Goal: Task Accomplishment & Management: Manage account settings

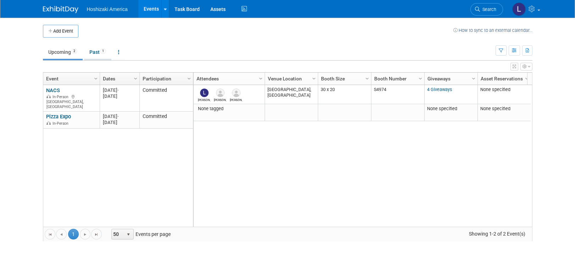
click at [100, 53] on link "Past 1" at bounding box center [97, 51] width 27 height 13
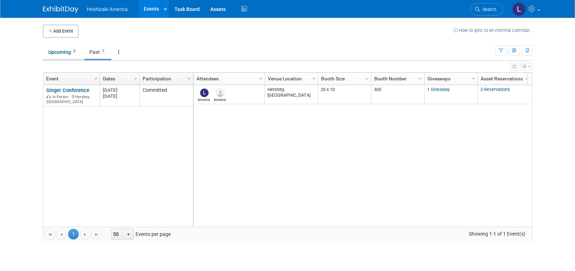
click at [60, 56] on link "Upcoming 2" at bounding box center [63, 51] width 40 height 13
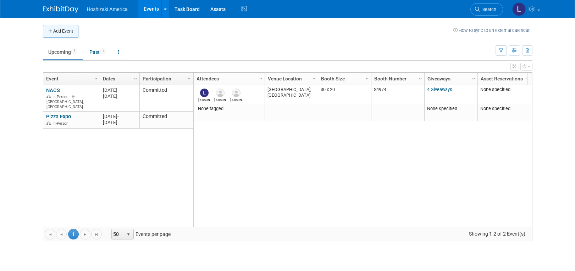
click at [53, 29] on button "Add Event" at bounding box center [60, 31] width 35 height 13
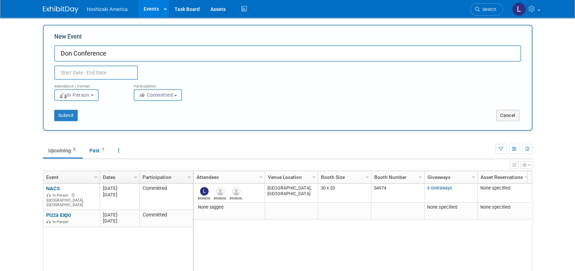
type input "Don Conference"
click at [111, 71] on input "text" at bounding box center [96, 73] width 84 height 14
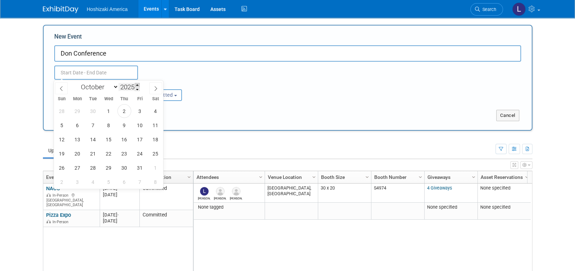
click at [138, 85] on span at bounding box center [137, 85] width 5 height 4
type input "2026"
click at [112, 86] on select "January February March April May June July August September October November De…" at bounding box center [98, 87] width 41 height 9
select select "5"
click at [78, 83] on select "January February March April May June July August September October November De…" at bounding box center [98, 87] width 41 height 9
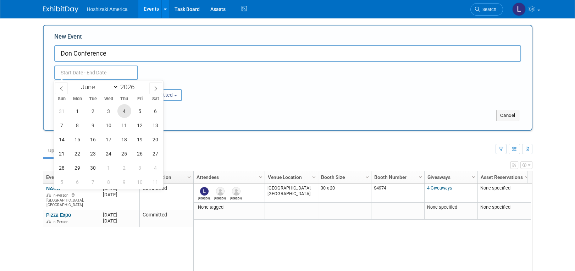
click at [128, 110] on span "4" at bounding box center [124, 111] width 14 height 14
click at [63, 123] on span "7" at bounding box center [62, 125] width 14 height 14
type input "Jun 4, 2026 to Jun 7, 2026"
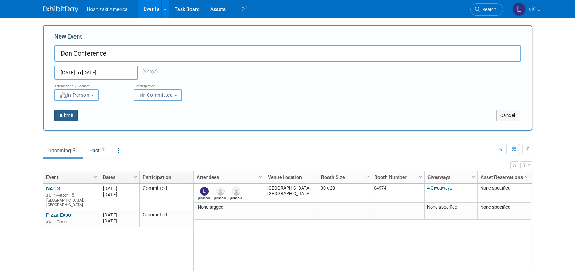
click at [68, 112] on button "Submit" at bounding box center [65, 115] width 23 height 11
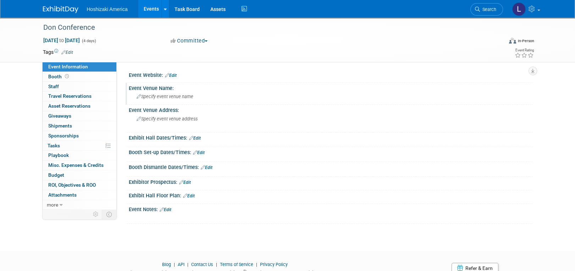
click at [162, 93] on div "Specify event venue name" at bounding box center [330, 96] width 393 height 11
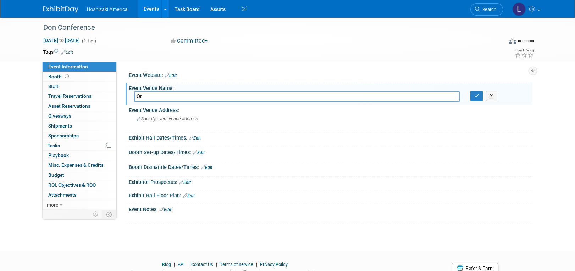
type input "O"
click at [164, 121] on span "Specify event venue address" at bounding box center [166, 118] width 61 height 5
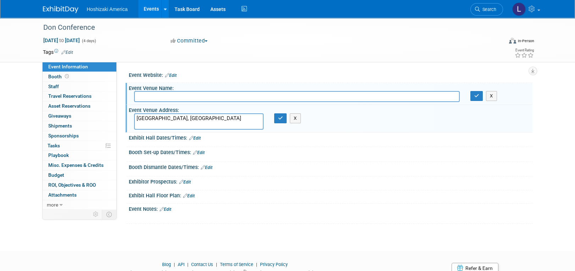
type textarea "Orlando, FL"
click at [129, 49] on td at bounding box center [261, 52] width 377 height 7
click at [280, 117] on icon "button" at bounding box center [280, 118] width 5 height 5
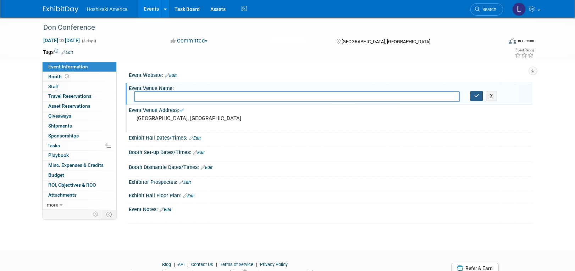
click at [476, 96] on icon "button" at bounding box center [476, 96] width 5 height 5
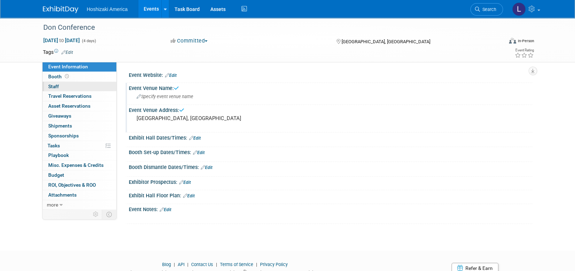
click at [79, 85] on link "0 Staff 0" at bounding box center [80, 87] width 74 height 10
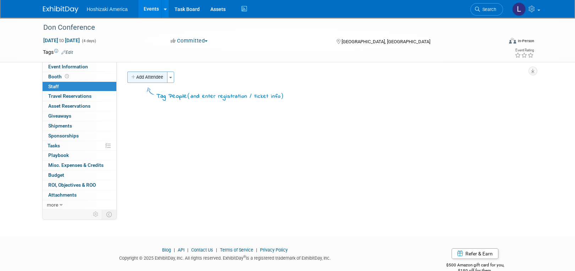
click at [160, 80] on button "Add Attendee" at bounding box center [147, 77] width 40 height 11
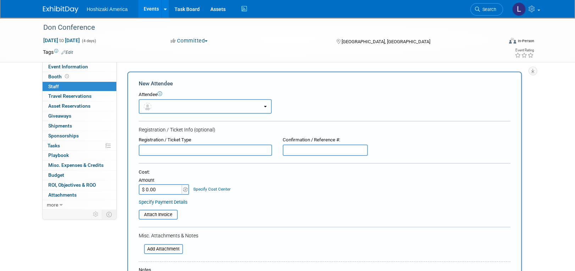
click at [259, 105] on button "button" at bounding box center [205, 106] width 133 height 15
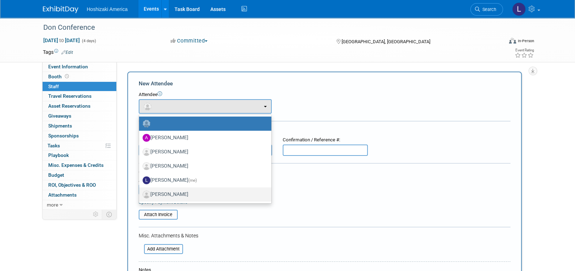
click at [162, 194] on label "Steve Wright" at bounding box center [204, 194] width 122 height 11
click at [140, 194] on input "Steve Wright" at bounding box center [137, 193] width 5 height 5
select select "73c57bd7-e880-476d-877a-a45b4cad1fd5"
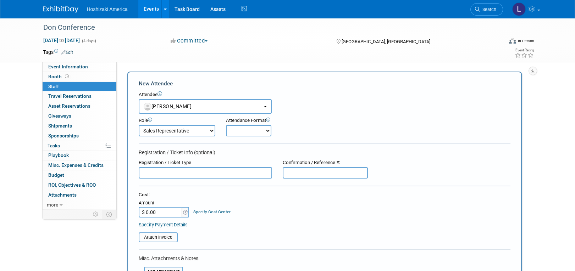
click at [192, 132] on select "Demonstrator Host Planner Presenter Sales Representative Set-up/Dismantle Crew …" at bounding box center [177, 130] width 77 height 11
select select "7"
click at [139, 125] on select "Demonstrator Host Planner Presenter Sales Representative Set-up/Dismantle Crew …" at bounding box center [177, 130] width 77 height 11
click at [252, 132] on select "Onsite Remote" at bounding box center [248, 130] width 45 height 11
select select "1"
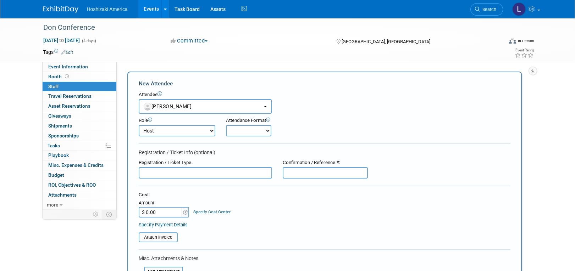
click at [226, 125] on select "Onsite Remote" at bounding box center [248, 130] width 45 height 11
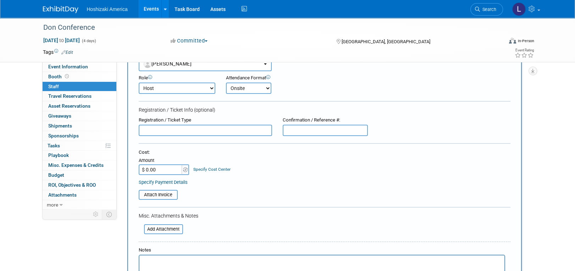
scroll to position [96, 0]
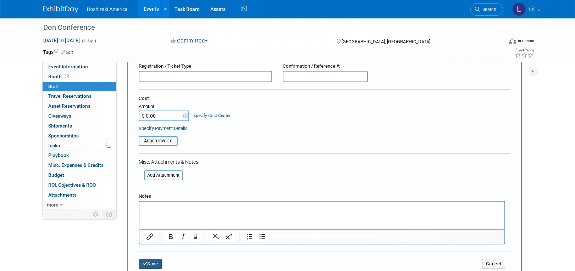
click at [157, 263] on button "Save" at bounding box center [150, 264] width 23 height 10
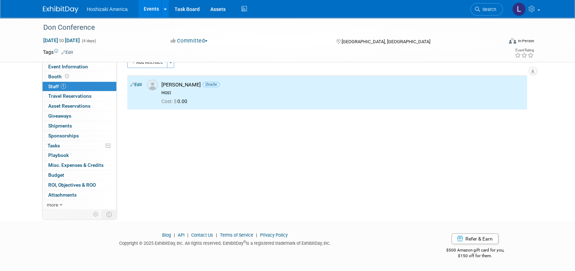
scroll to position [0, 0]
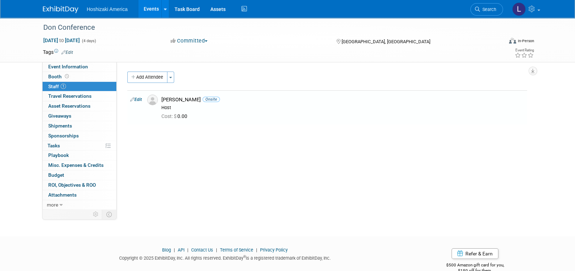
click at [147, 9] on link "Events" at bounding box center [151, 9] width 26 height 18
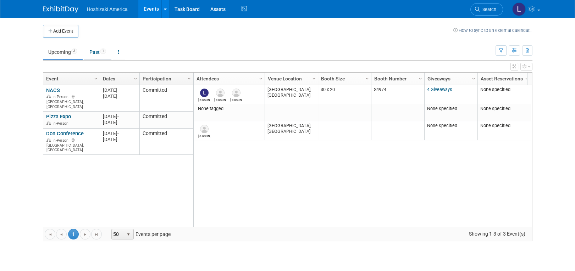
click at [99, 54] on link "Past 1" at bounding box center [97, 51] width 27 height 13
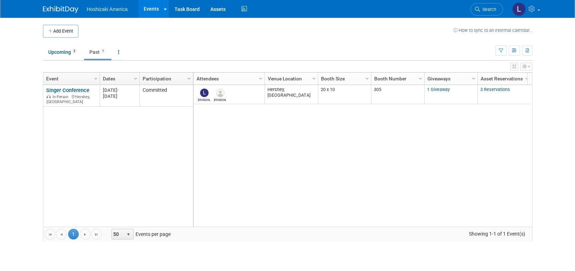
click at [79, 89] on link "Singer Conference" at bounding box center [67, 90] width 43 height 6
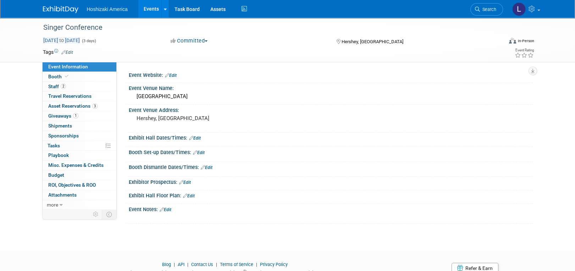
click at [80, 39] on span "Sep 29, 2025 to Oct 1, 2025" at bounding box center [61, 40] width 37 height 6
select select "8"
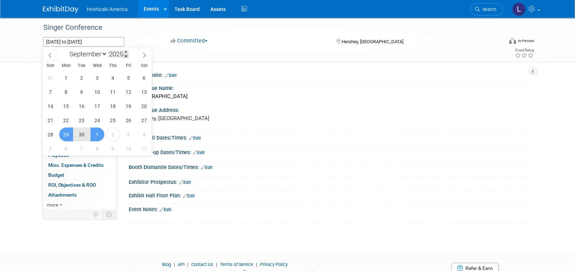
click at [124, 54] on span at bounding box center [125, 56] width 5 height 4
click at [125, 50] on span at bounding box center [125, 52] width 5 height 4
type input "2026"
click at [216, 53] on td at bounding box center [261, 52] width 377 height 7
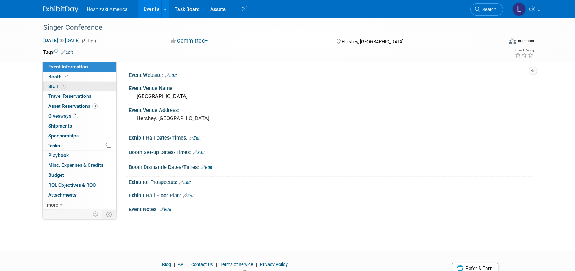
click at [61, 87] on span "2" at bounding box center [63, 86] width 5 height 5
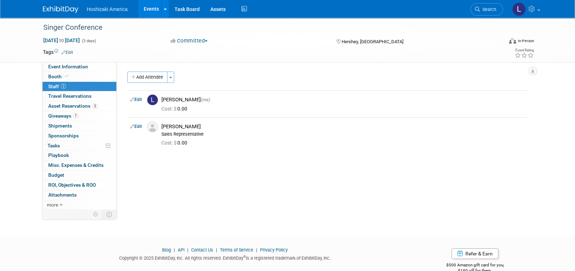
click at [109, 10] on span "Hoshizaki America" at bounding box center [107, 9] width 41 height 6
click at [157, 36] on div "Singer Conference" at bounding box center [268, 27] width 460 height 19
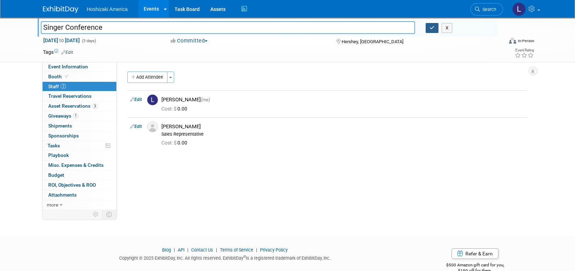
click at [435, 27] on button "button" at bounding box center [431, 28] width 13 height 10
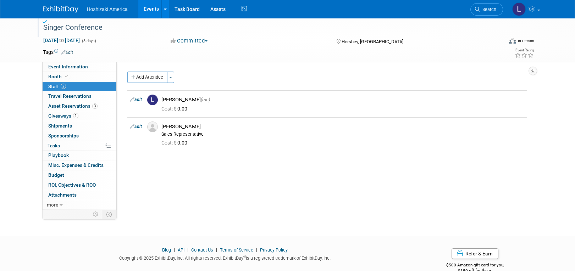
click at [105, 10] on span "Hoshizaki America" at bounding box center [107, 9] width 41 height 6
click at [43, 25] on div "Singer Conference" at bounding box center [266, 27] width 451 height 13
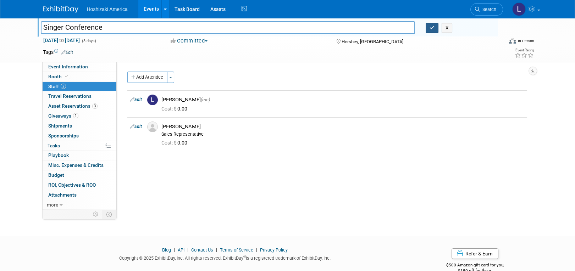
click at [433, 28] on icon "button" at bounding box center [431, 28] width 5 height 5
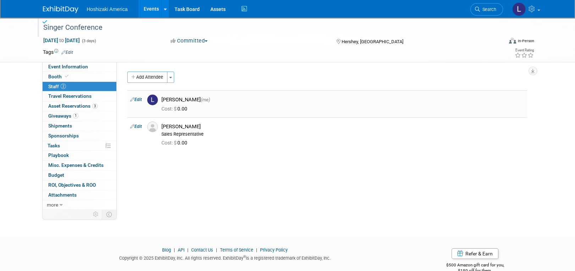
click at [270, 93] on td "Lori Northeim (me) Cost: $ 0.00" at bounding box center [342, 103] width 368 height 27
click at [58, 7] on img at bounding box center [60, 9] width 35 height 7
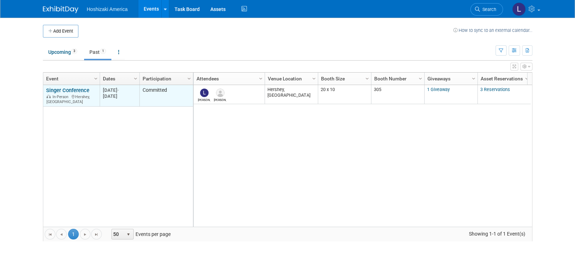
click at [110, 91] on div "Sep 29, 2025 -" at bounding box center [119, 90] width 33 height 6
click at [113, 93] on div "[DATE]" at bounding box center [119, 96] width 33 height 6
click at [78, 87] on link "Singer Conference" at bounding box center [67, 90] width 43 height 6
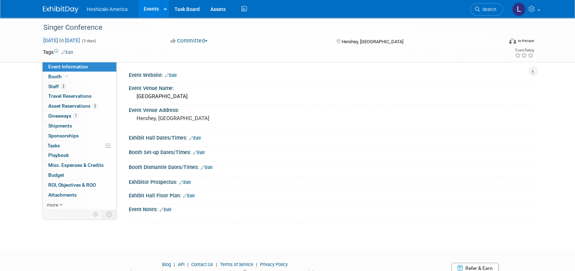
click at [80, 40] on span "[DATE] to [DATE]" at bounding box center [61, 40] width 37 height 6
select select "8"
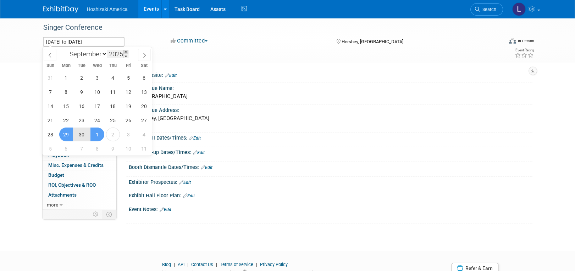
click at [126, 52] on span at bounding box center [125, 52] width 5 height 4
type input "2026"
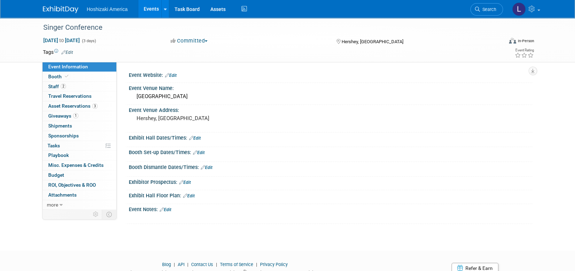
click at [209, 53] on td at bounding box center [261, 52] width 377 height 7
click at [57, 11] on img at bounding box center [60, 9] width 35 height 7
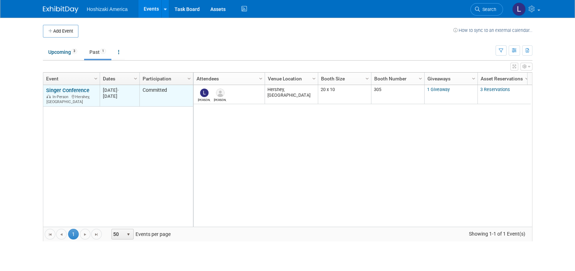
click at [77, 90] on link "Singer Conference" at bounding box center [67, 90] width 43 height 6
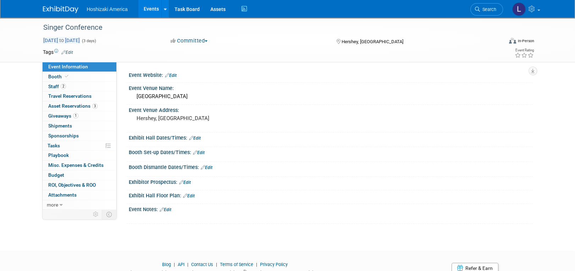
click at [63, 39] on span "Sep 29, 2025 to Oct 1, 2025" at bounding box center [61, 40] width 37 height 6
select select "8"
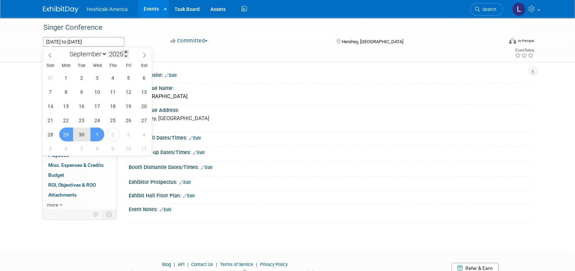
click at [128, 51] on span at bounding box center [125, 52] width 5 height 4
type input "2026"
click at [67, 134] on span "28" at bounding box center [66, 135] width 14 height 14
type input "Sep 28, 2026"
click at [111, 135] on span "1" at bounding box center [113, 135] width 14 height 14
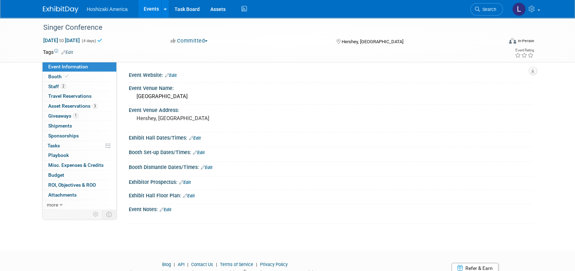
click at [434, 46] on div "Sep 28, 2026 to Oct 1, 2026 (4 days) Sep 28, 2026 to Oct 1, 2026 Committed Comm…" at bounding box center [289, 42] width 502 height 11
click at [190, 9] on link "Task Board" at bounding box center [187, 9] width 36 height 18
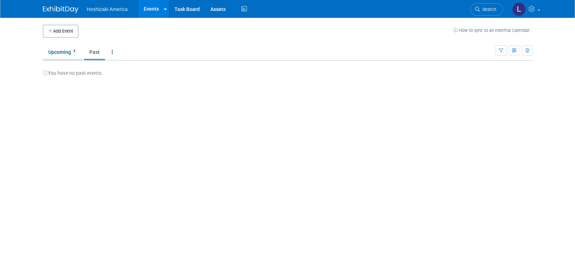
click at [58, 51] on link "Upcoming 4" at bounding box center [63, 51] width 40 height 13
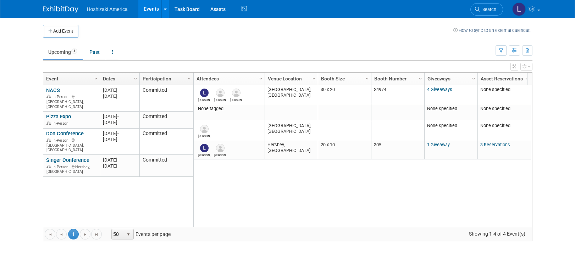
click at [513, 66] on icon "button" at bounding box center [514, 67] width 4 height 4
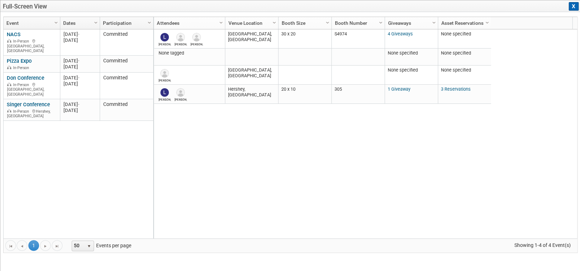
click at [571, 6] on button "X" at bounding box center [573, 6] width 10 height 9
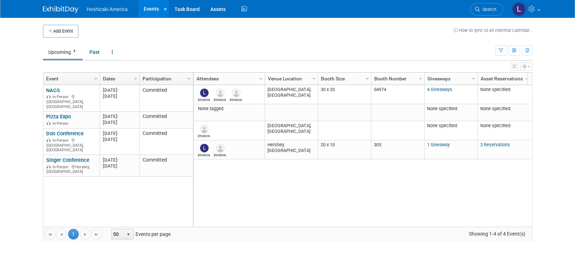
click at [528, 65] on icon "button" at bounding box center [529, 67] width 2 height 4
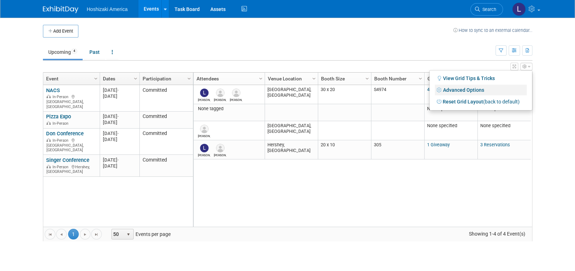
click at [469, 88] on link "Advanced Options" at bounding box center [481, 90] width 92 height 11
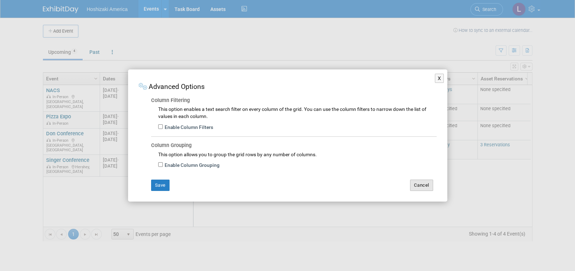
click at [429, 185] on button "Cancel" at bounding box center [421, 185] width 23 height 11
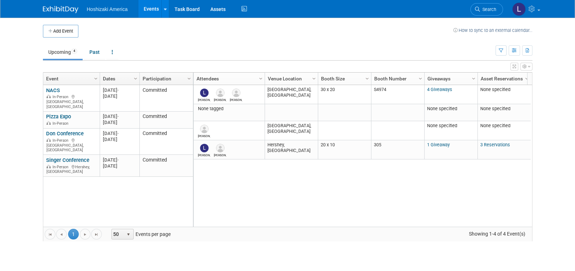
click at [523, 65] on icon "button" at bounding box center [524, 67] width 4 height 4
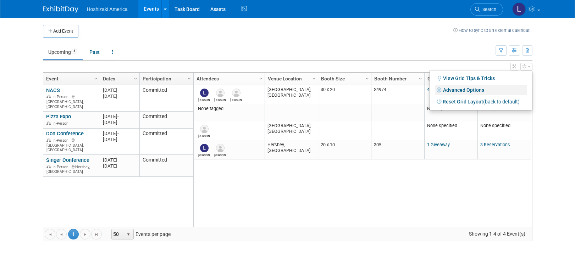
click at [507, 88] on link "Advanced Options" at bounding box center [481, 90] width 92 height 11
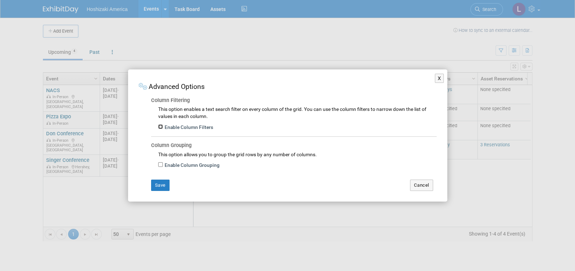
click at [160, 125] on input "Enable Column Filters" at bounding box center [160, 126] width 5 height 5
checkbox input "true"
click at [161, 165] on input "Enable Column Grouping" at bounding box center [160, 164] width 5 height 5
checkbox input "true"
click at [161, 182] on button "Save" at bounding box center [160, 185] width 18 height 11
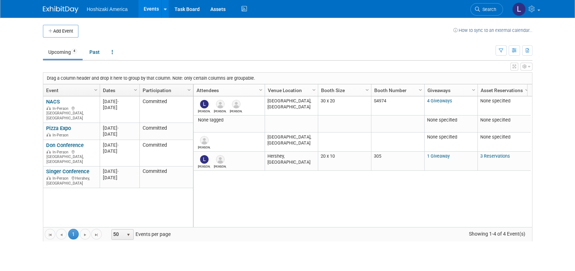
click at [525, 63] on button "button" at bounding box center [526, 67] width 12 height 8
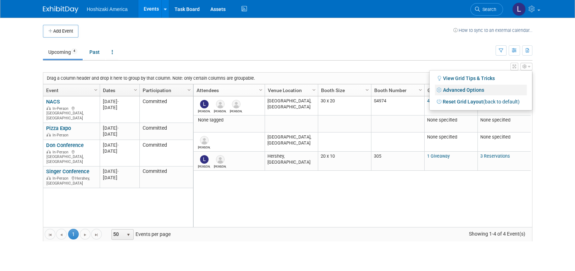
click at [472, 89] on link "Advanced Options" at bounding box center [481, 90] width 92 height 11
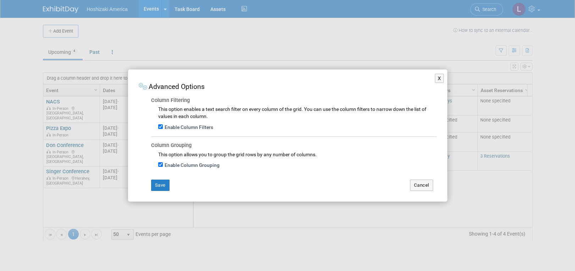
click at [163, 164] on label "Enable Column Grouping" at bounding box center [191, 165] width 57 height 7
click at [163, 164] on input "Enable Column Grouping" at bounding box center [160, 164] width 5 height 5
checkbox input "false"
click at [159, 127] on input "Enable Column Filters" at bounding box center [160, 126] width 5 height 5
checkbox input "false"
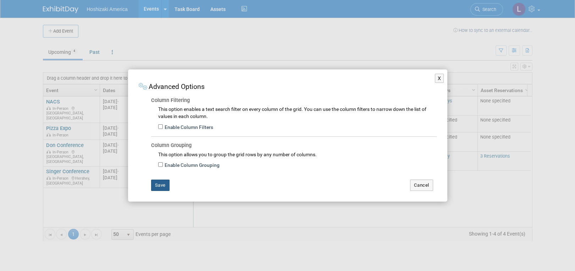
click at [163, 187] on button "Save" at bounding box center [160, 185] width 18 height 11
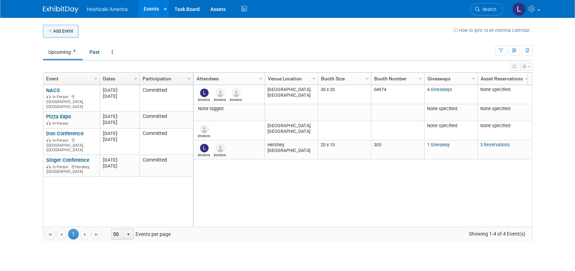
click at [60, 31] on button "Add Event" at bounding box center [60, 31] width 35 height 13
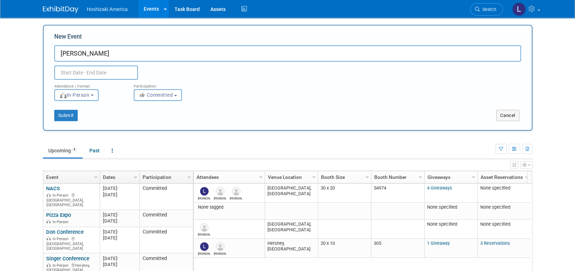
type input "[PERSON_NAME]"
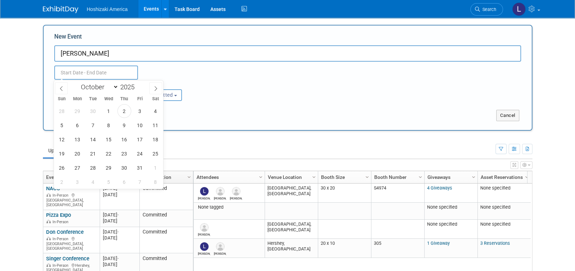
drag, startPoint x: 96, startPoint y: 70, endPoint x: 96, endPoint y: 74, distance: 3.9
click at [96, 74] on input "text" at bounding box center [96, 73] width 84 height 14
click at [138, 85] on span at bounding box center [137, 85] width 5 height 4
type input "2026"
click at [74, 124] on span "5" at bounding box center [78, 125] width 14 height 14
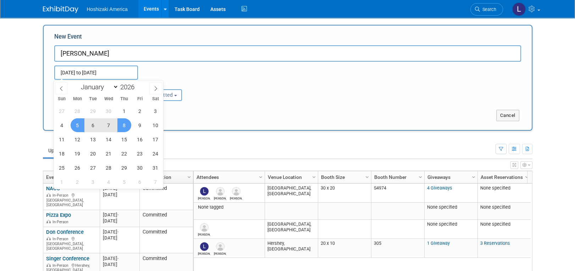
click at [125, 124] on span "8" at bounding box center [124, 125] width 14 height 14
type input "Oct 5, 2026 to Oct 8, 2026"
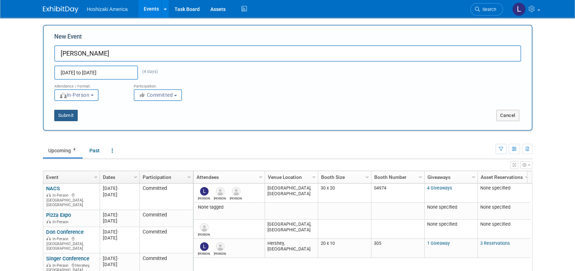
click at [69, 117] on button "Submit" at bounding box center [65, 115] width 23 height 11
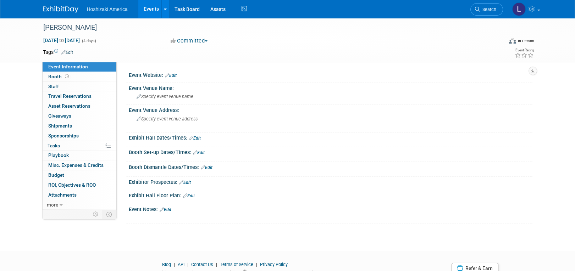
click at [57, 12] on img at bounding box center [60, 9] width 35 height 7
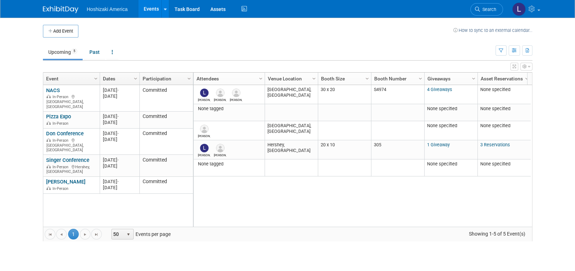
click at [147, 12] on link "Events" at bounding box center [151, 9] width 26 height 18
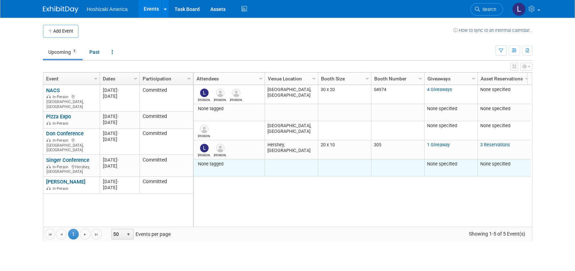
click at [216, 165] on div "None tagged" at bounding box center [229, 164] width 66 height 6
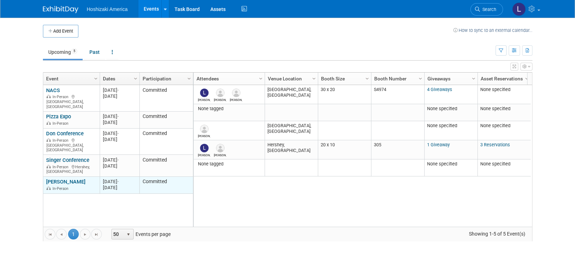
click at [61, 179] on link "[PERSON_NAME]" at bounding box center [65, 182] width 39 height 6
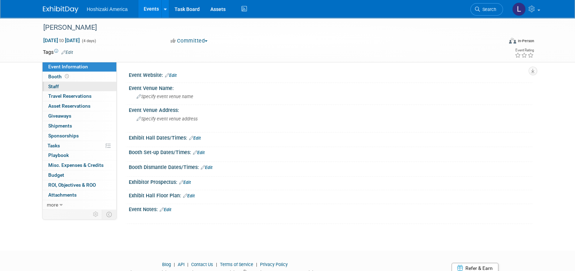
click at [61, 85] on link "0 Staff 0" at bounding box center [80, 87] width 74 height 10
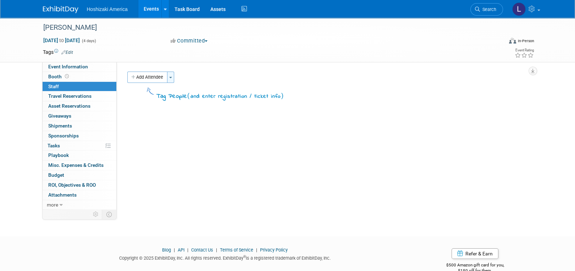
click at [171, 78] on button "Toggle Dropdown" at bounding box center [170, 77] width 7 height 11
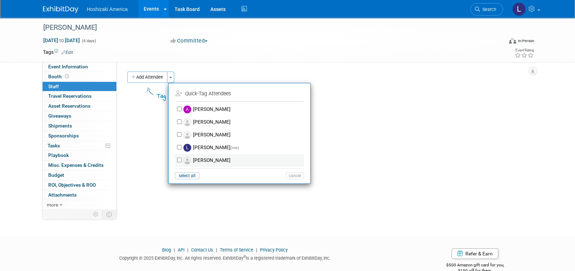
click at [206, 158] on label "[PERSON_NAME]" at bounding box center [244, 160] width 125 height 13
click at [182, 158] on input "[PERSON_NAME]" at bounding box center [179, 160] width 5 height 5
checkbox input "true"
click at [295, 92] on button "Apply" at bounding box center [292, 94] width 22 height 10
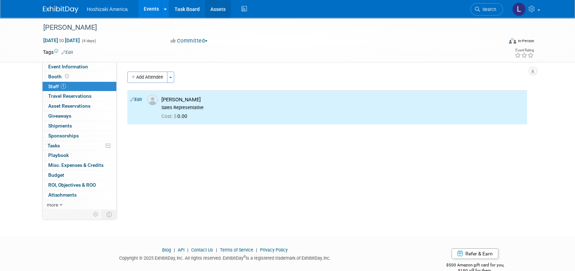
click at [218, 10] on link "Assets" at bounding box center [218, 9] width 26 height 18
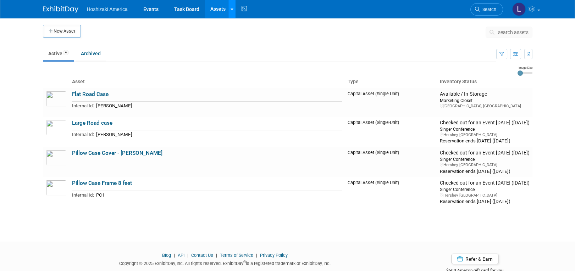
click at [229, 11] on link at bounding box center [231, 9] width 7 height 18
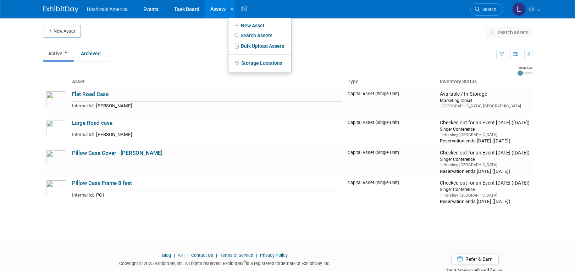
click at [186, 34] on td at bounding box center [283, 34] width 405 height 18
click at [465, 40] on td at bounding box center [283, 34] width 405 height 18
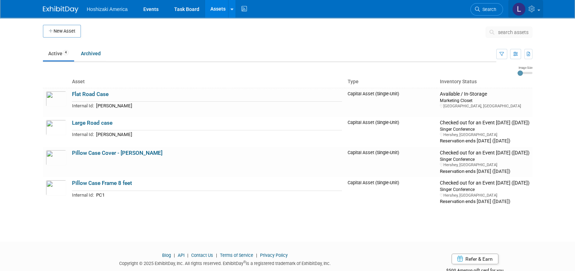
click at [532, 7] on icon at bounding box center [532, 9] width 8 height 6
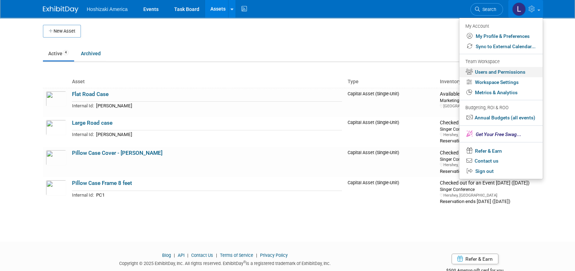
click at [511, 70] on link "Users and Permissions" at bounding box center [500, 72] width 83 height 10
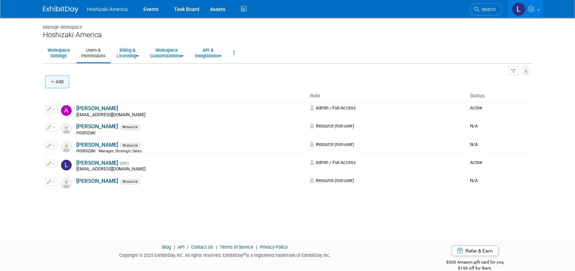
click at [66, 78] on button "Add" at bounding box center [57, 82] width 24 height 13
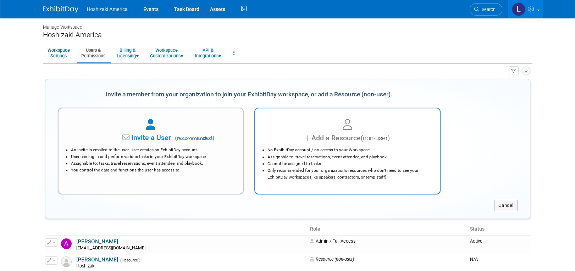
click at [317, 149] on li "No ExhibitDay account / no access to your Workspace." at bounding box center [348, 150] width 163 height 7
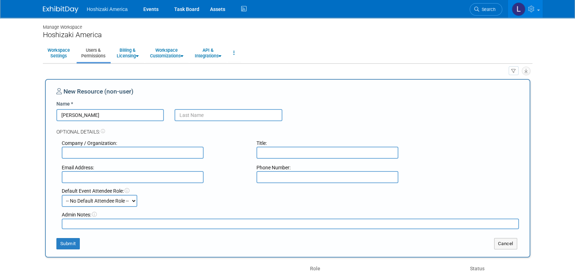
type input "[PERSON_NAME]"
click at [190, 113] on input "text" at bounding box center [228, 115] width 108 height 12
type input "[PERSON_NAME]"
click at [83, 116] on input "[PERSON_NAME]" at bounding box center [110, 115] width 108 height 12
type input "PJ"
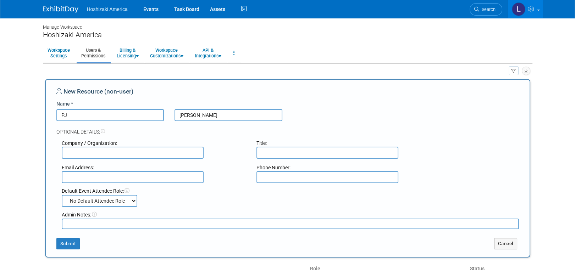
click at [109, 201] on select "-- No Default Attendee Role -- Demonstrator Host Planner Presenter Sales Repres…" at bounding box center [100, 201] width 76 height 12
select select "4"
click at [62, 195] on select "-- No Default Attendee Role -- Demonstrator Host Planner Presenter Sales Repres…" at bounding box center [100, 201] width 76 height 12
click at [72, 246] on button "Submit" at bounding box center [67, 243] width 23 height 11
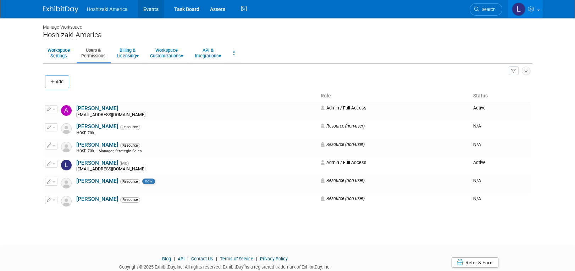
click at [151, 11] on link "Events" at bounding box center [151, 9] width 26 height 18
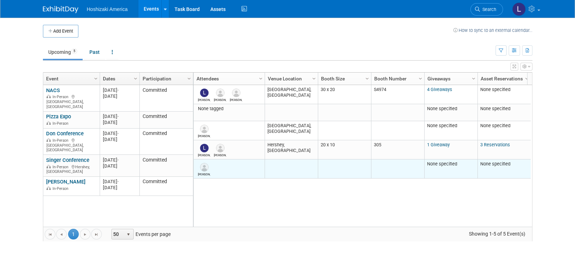
click at [236, 165] on td "[PERSON_NAME]" at bounding box center [229, 169] width 71 height 19
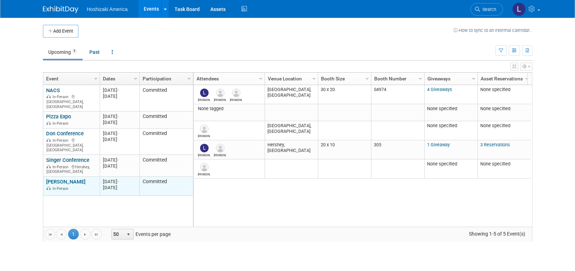
click at [58, 179] on link "[PERSON_NAME]" at bounding box center [65, 182] width 39 height 6
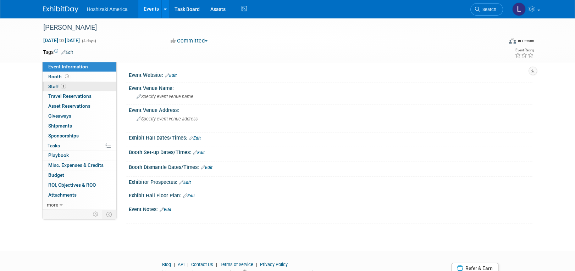
click at [66, 84] on link "1 Staff 1" at bounding box center [80, 87] width 74 height 10
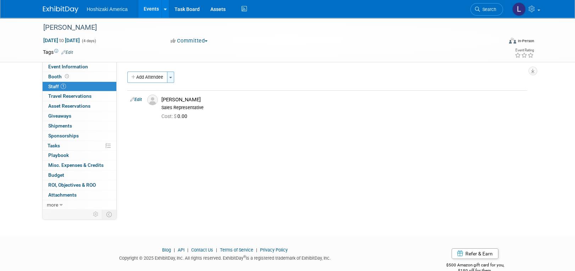
click at [170, 78] on button "Toggle Dropdown" at bounding box center [170, 77] width 7 height 11
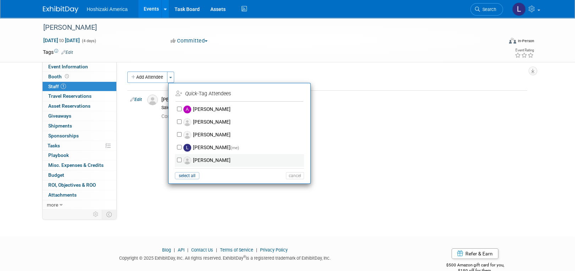
click at [180, 157] on div "PJ Loy" at bounding box center [239, 160] width 129 height 13
click at [179, 158] on input "PJ Loy" at bounding box center [179, 160] width 5 height 5
checkbox input "true"
click at [292, 95] on button "Apply" at bounding box center [292, 94] width 22 height 10
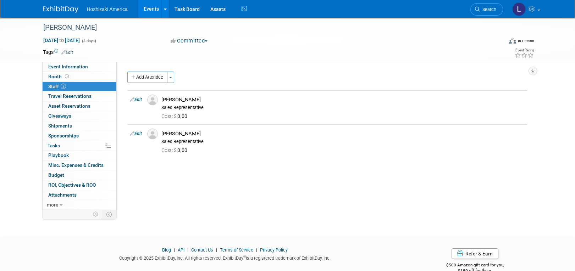
click at [66, 9] on img at bounding box center [60, 9] width 35 height 7
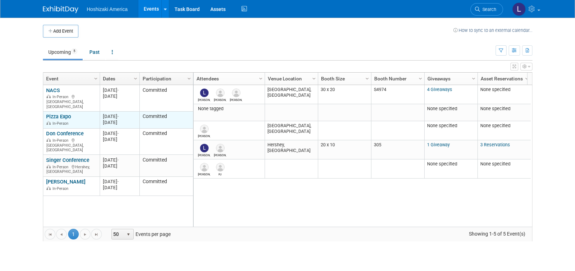
click at [61, 121] on span "In-Person" at bounding box center [61, 123] width 18 height 5
click at [113, 54] on link at bounding box center [112, 51] width 12 height 13
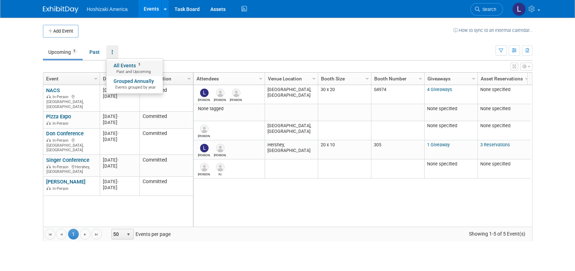
click at [119, 66] on link "All Events 5 Past and Upcoming" at bounding box center [134, 69] width 56 height 16
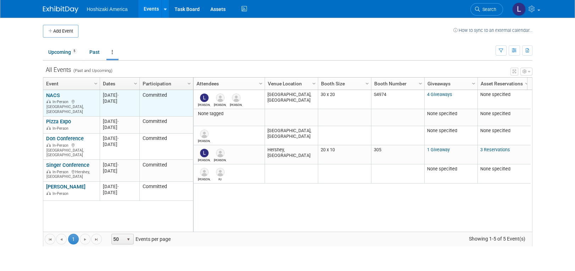
click at [57, 92] on link "NACS" at bounding box center [53, 95] width 14 height 6
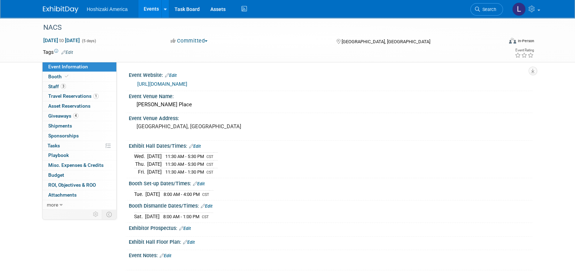
click at [71, 52] on link "Edit" at bounding box center [67, 52] width 12 height 5
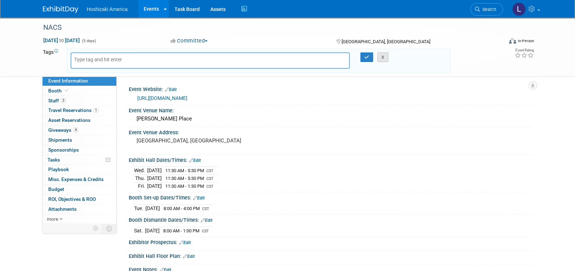
click at [383, 60] on button "X" at bounding box center [382, 57] width 11 height 10
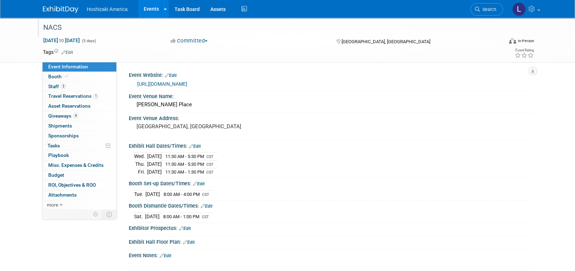
click at [53, 28] on div "NACS" at bounding box center [266, 27] width 451 height 13
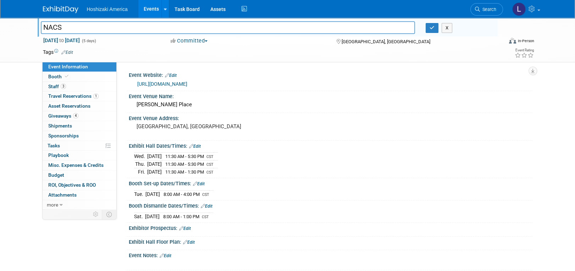
click at [453, 28] on div "X" at bounding box center [458, 28] width 66 height 10
click at [64, 6] on img at bounding box center [60, 9] width 35 height 7
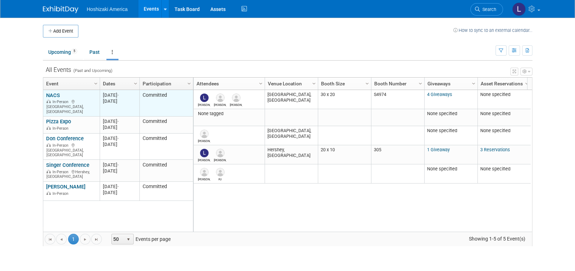
click at [83, 95] on div "NACS In-Person [GEOGRAPHIC_DATA], [GEOGRAPHIC_DATA]" at bounding box center [71, 103] width 50 height 22
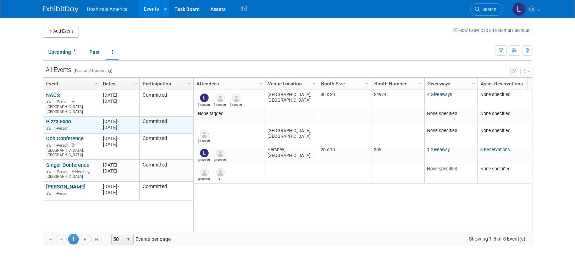
click at [73, 118] on div "Pizza Expo In-Person" at bounding box center [71, 124] width 50 height 12
click at [56, 118] on link "Pizza Expo" at bounding box center [58, 121] width 25 height 6
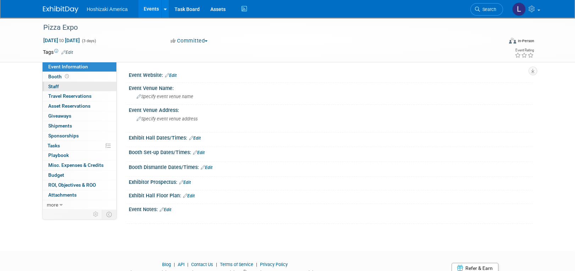
click at [57, 86] on span "Staff 0" at bounding box center [53, 87] width 11 height 6
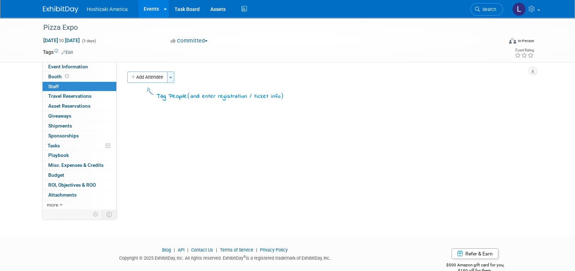
click at [172, 78] on span "button" at bounding box center [170, 77] width 3 height 1
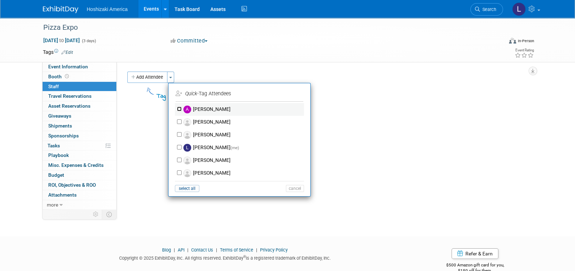
click at [177, 109] on input "[PERSON_NAME]" at bounding box center [179, 109] width 5 height 5
checkbox input "true"
click at [178, 147] on input "Lori Northeim (me)" at bounding box center [179, 147] width 5 height 5
checkbox input "true"
click at [179, 123] on input "Kelly Marincik" at bounding box center [179, 121] width 5 height 5
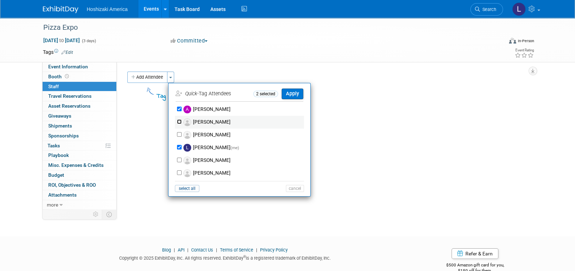
checkbox input "true"
click at [291, 95] on button "Apply" at bounding box center [292, 94] width 22 height 10
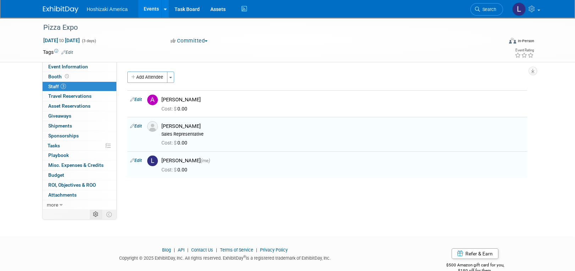
click at [94, 216] on icon at bounding box center [95, 214] width 5 height 5
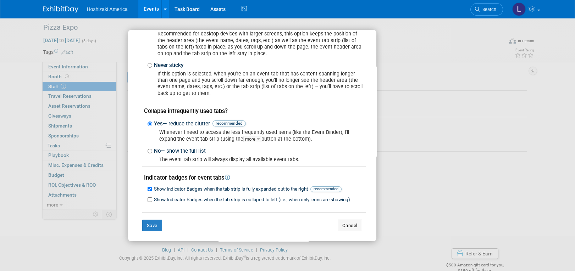
scroll to position [58, 0]
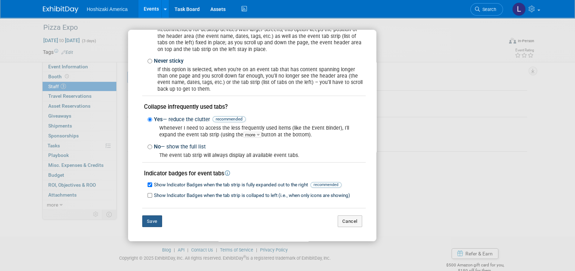
click at [151, 222] on button "Save" at bounding box center [152, 222] width 20 height 12
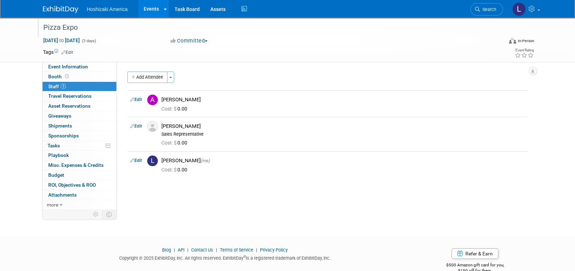
click at [274, 35] on div "Pizza Expo" at bounding box center [268, 27] width 460 height 19
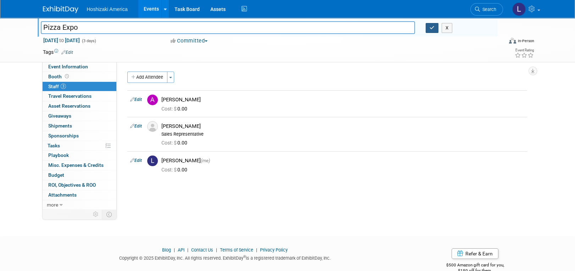
click at [434, 27] on icon "button" at bounding box center [431, 28] width 5 height 5
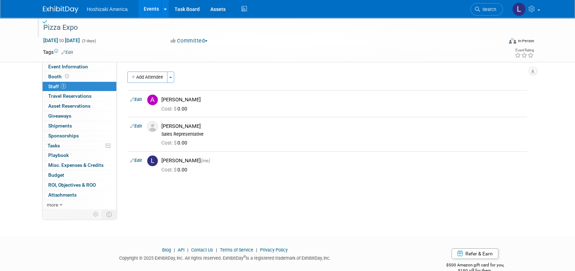
click at [47, 6] on img at bounding box center [60, 9] width 35 height 7
